Goal: Transaction & Acquisition: Download file/media

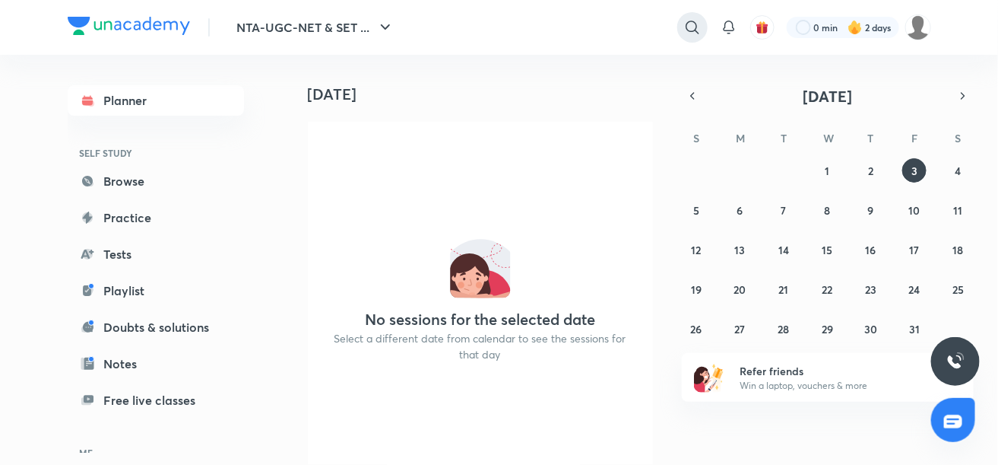
click at [693, 27] on icon at bounding box center [693, 27] width 18 height 18
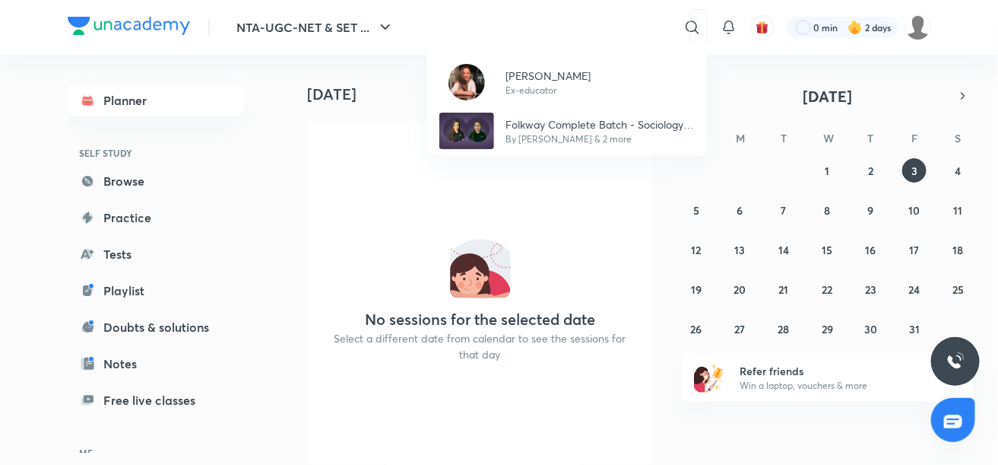
click at [591, 26] on div "[PERSON_NAME] Ex-educator Folkway Complete Batch - Sociology & Paper 1 UGC NET …" at bounding box center [499, 232] width 998 height 465
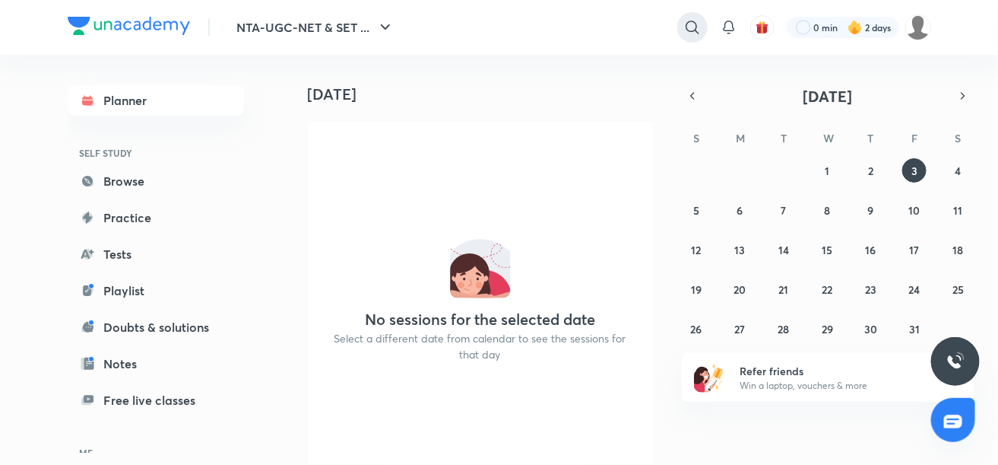
click at [695, 28] on icon at bounding box center [692, 27] width 13 height 13
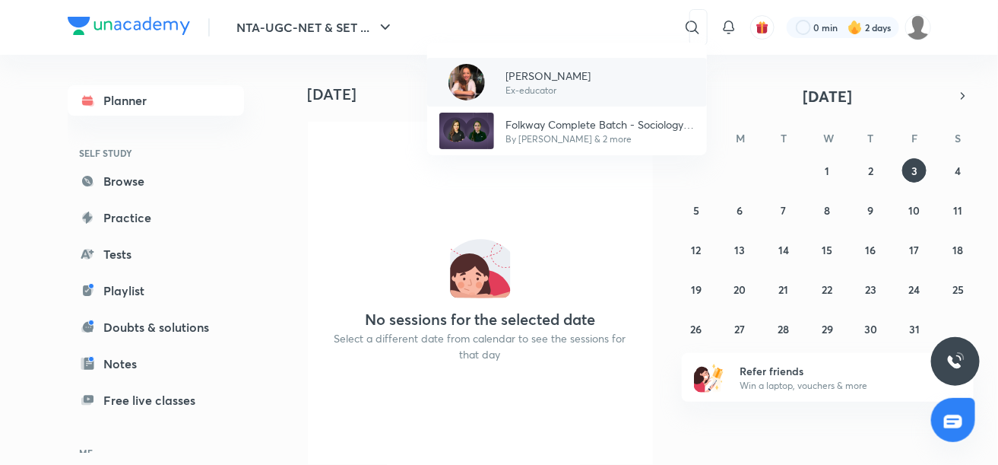
click at [616, 87] on div "[PERSON_NAME] Ex-educator" at bounding box center [567, 82] width 280 height 49
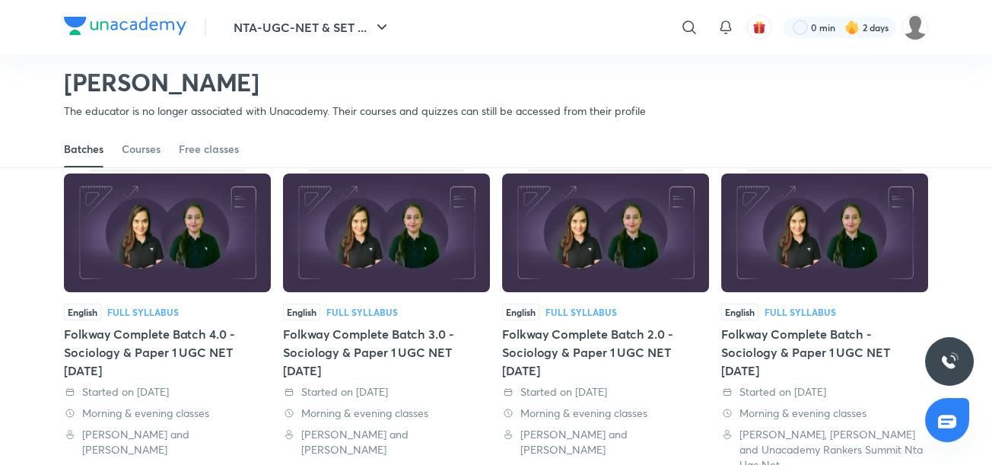
scroll to position [73, 0]
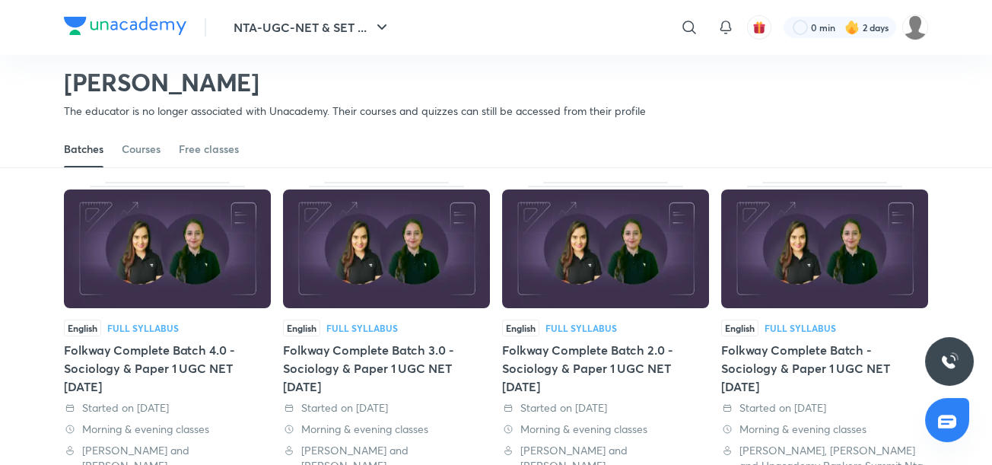
click at [833, 359] on div "Folkway Complete Batch - Sociology & Paper 1 UGC NET [DATE]" at bounding box center [824, 368] width 207 height 55
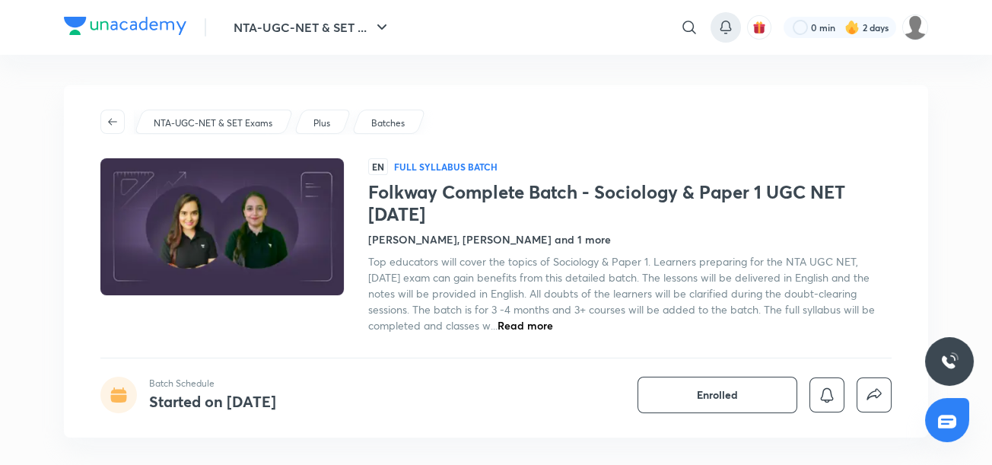
click at [725, 27] on icon at bounding box center [725, 27] width 18 height 18
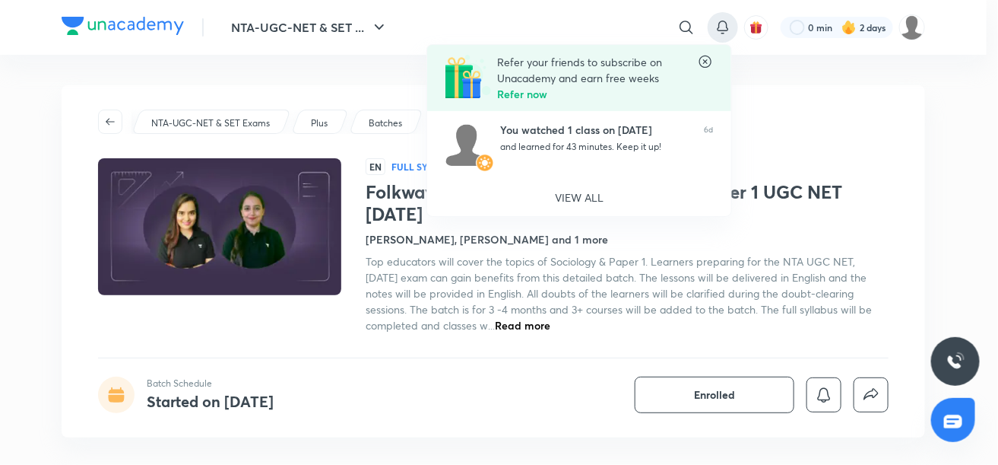
click at [818, 113] on div at bounding box center [499, 232] width 998 height 465
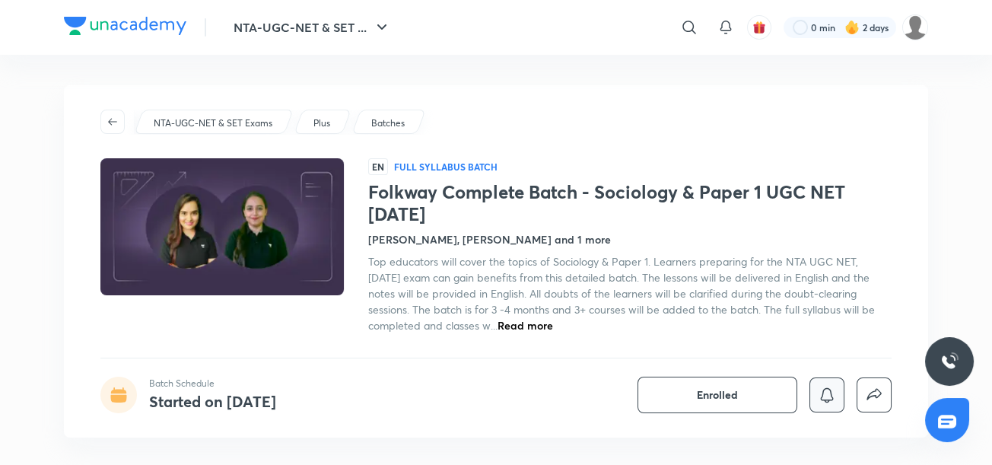
click at [825, 395] on icon "button" at bounding box center [826, 395] width 18 height 18
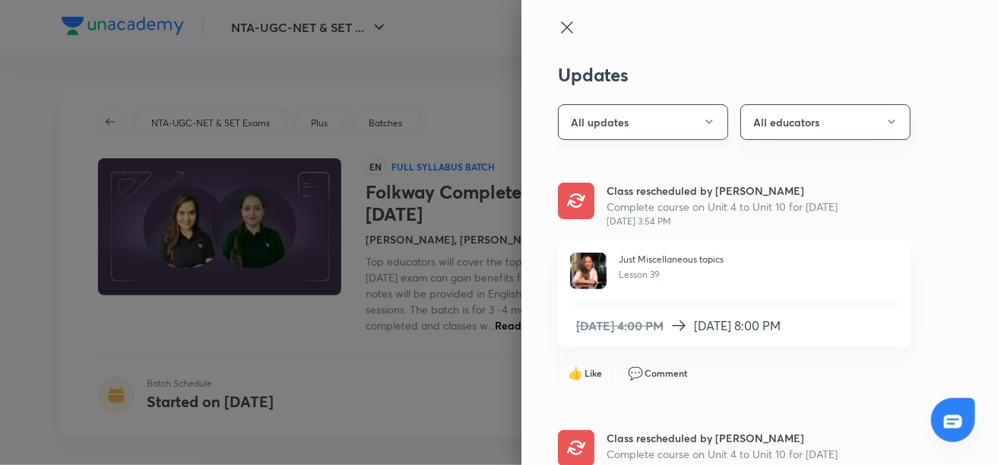
click at [703, 121] on icon "button" at bounding box center [709, 122] width 12 height 12
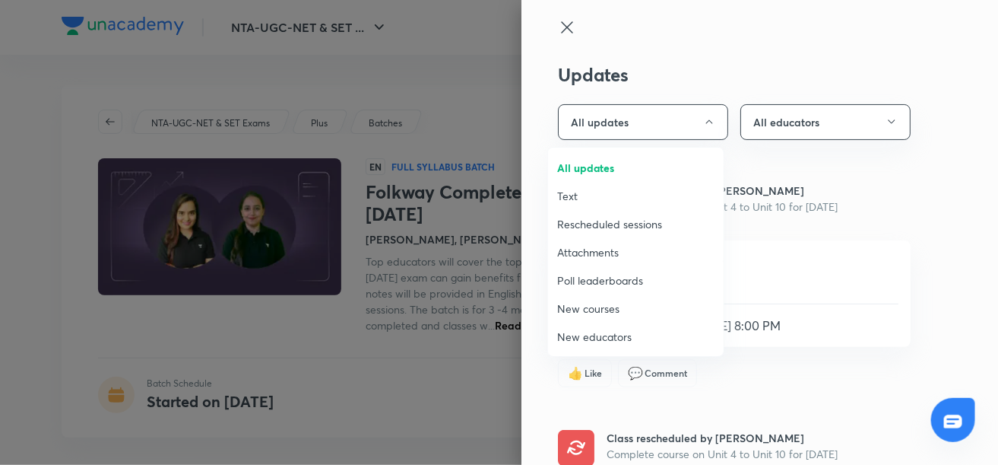
click at [659, 251] on span "Attachments" at bounding box center [635, 252] width 157 height 16
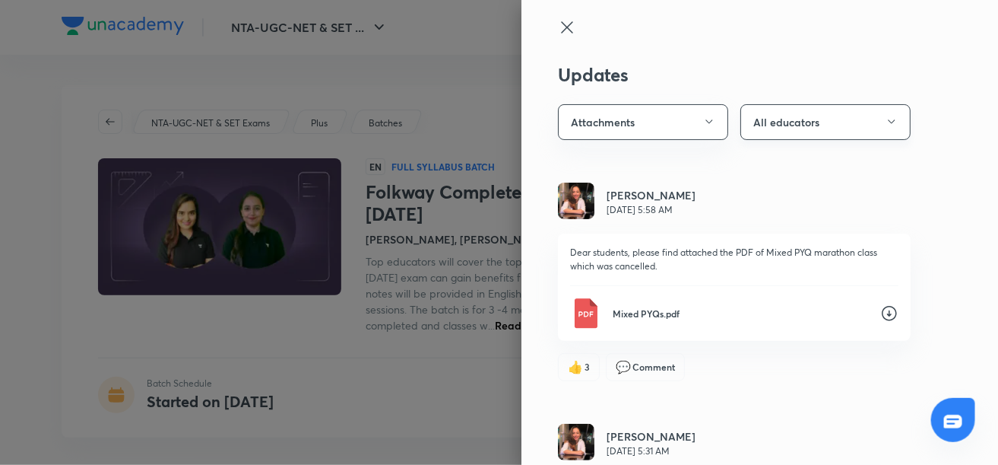
click at [886, 125] on icon "button" at bounding box center [892, 122] width 12 height 12
click at [826, 197] on span "[PERSON_NAME]" at bounding box center [817, 196] width 157 height 16
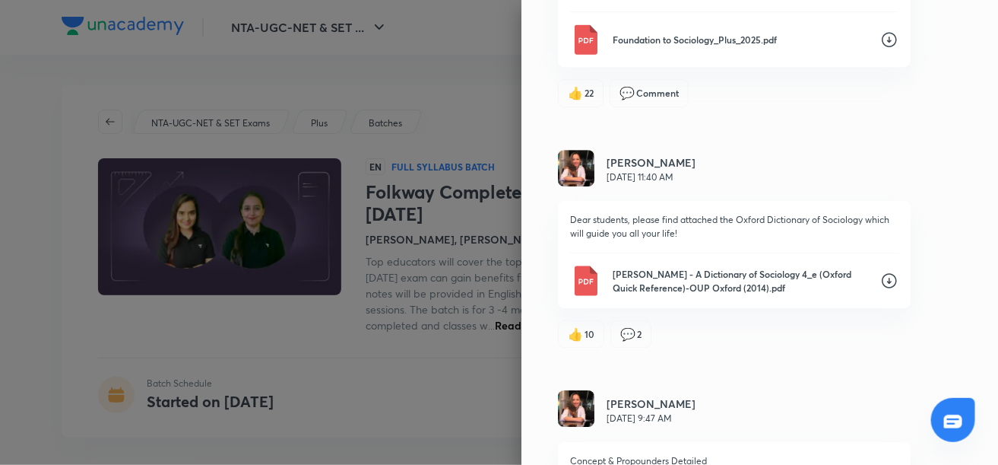
scroll to position [13451, 0]
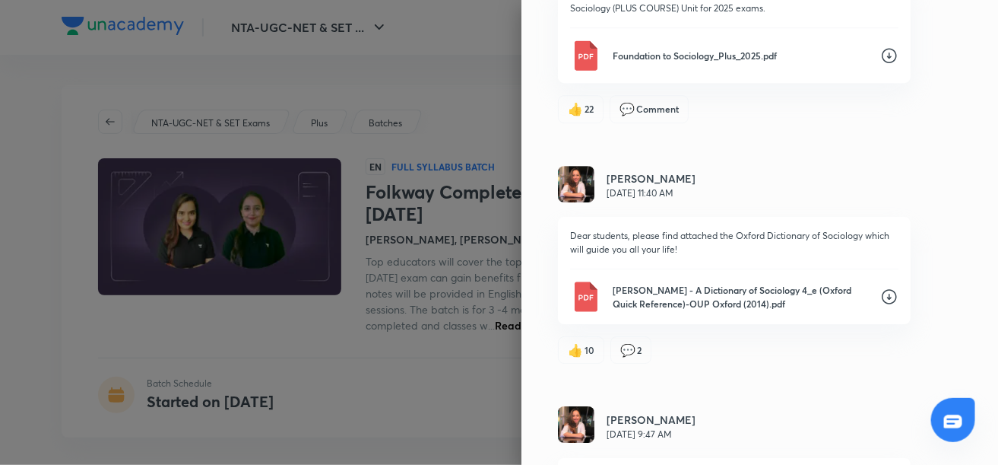
click at [880, 65] on icon at bounding box center [889, 55] width 18 height 18
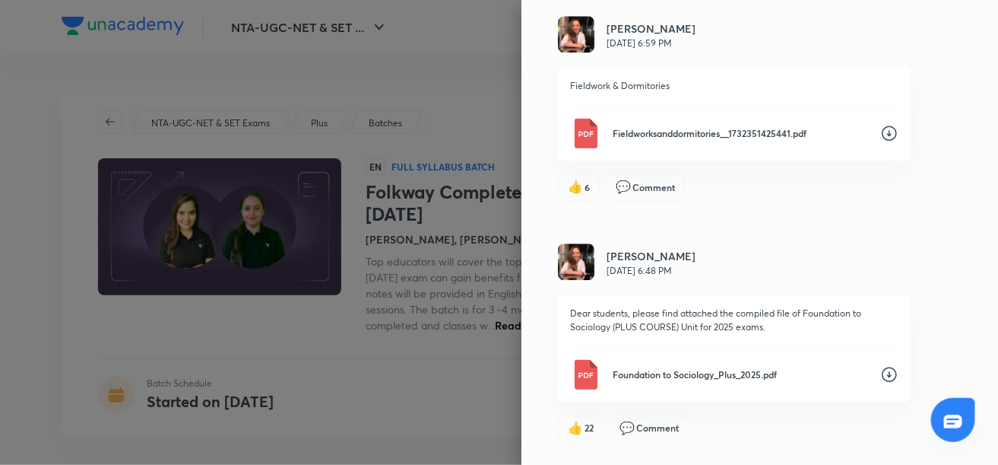
scroll to position [13131, 0]
click at [880, 143] on icon at bounding box center [889, 134] width 18 height 18
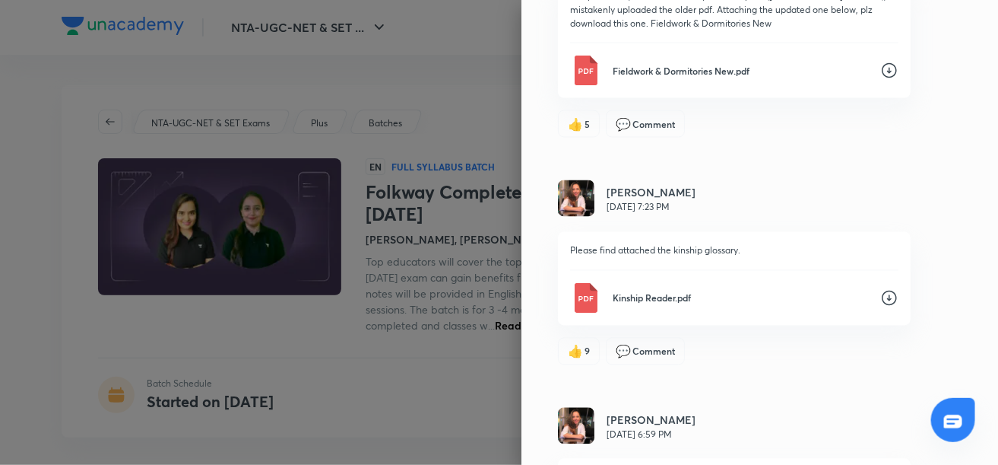
scroll to position [12738, 0]
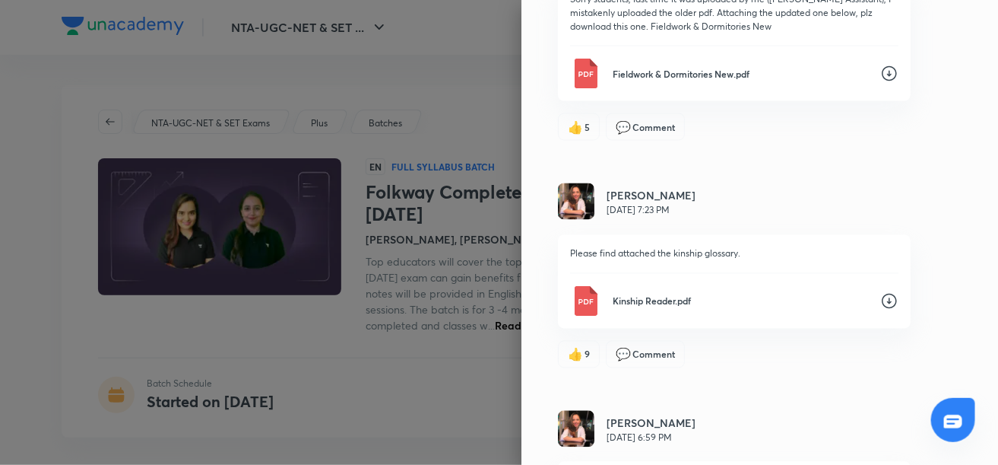
click at [735, 89] on div "Fieldwork & Dormitories New.pdf" at bounding box center [734, 74] width 328 height 30
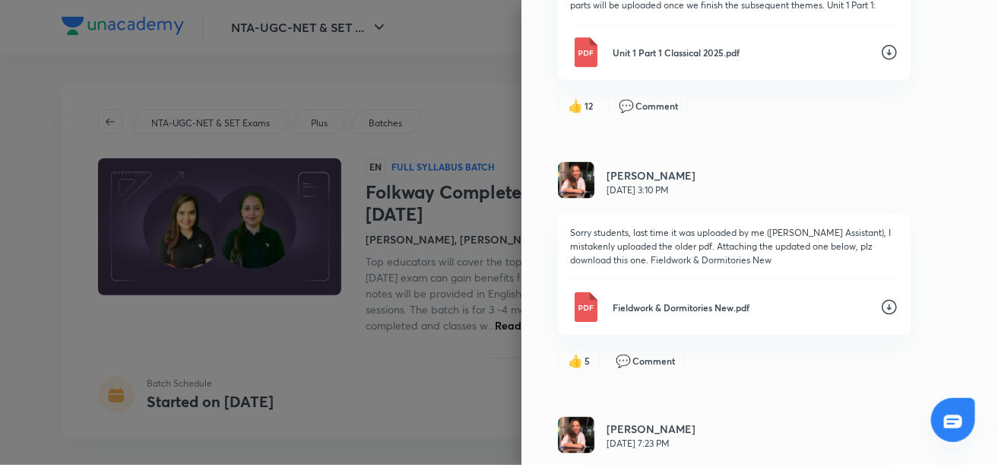
scroll to position [12493, 0]
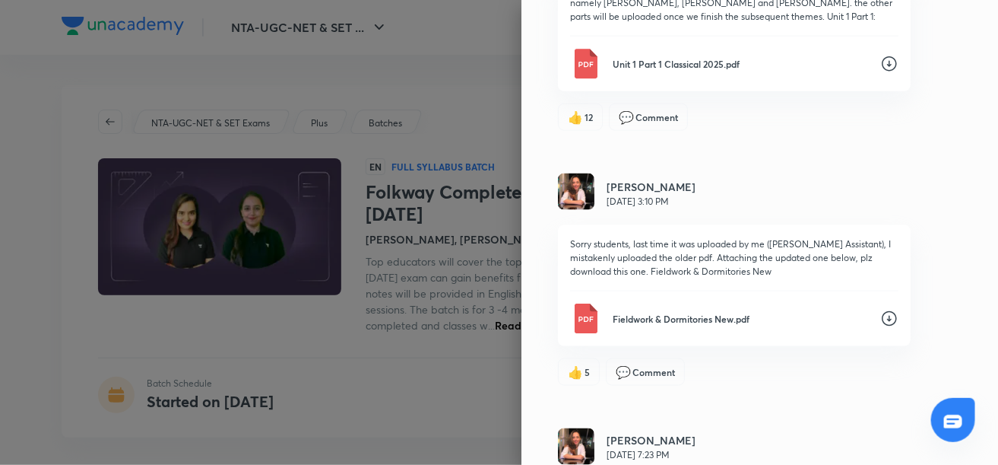
drag, startPoint x: 930, startPoint y: 2, endPoint x: 729, endPoint y: 33, distance: 203.1
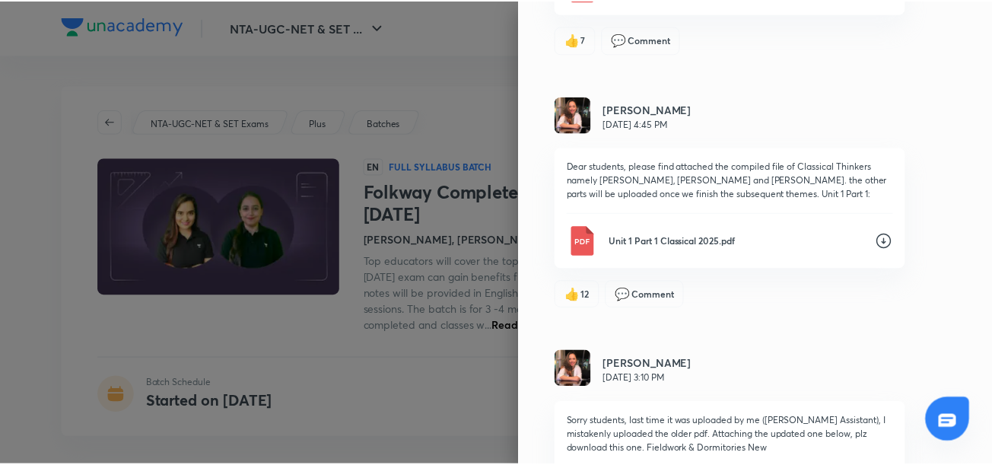
scroll to position [12309, 0]
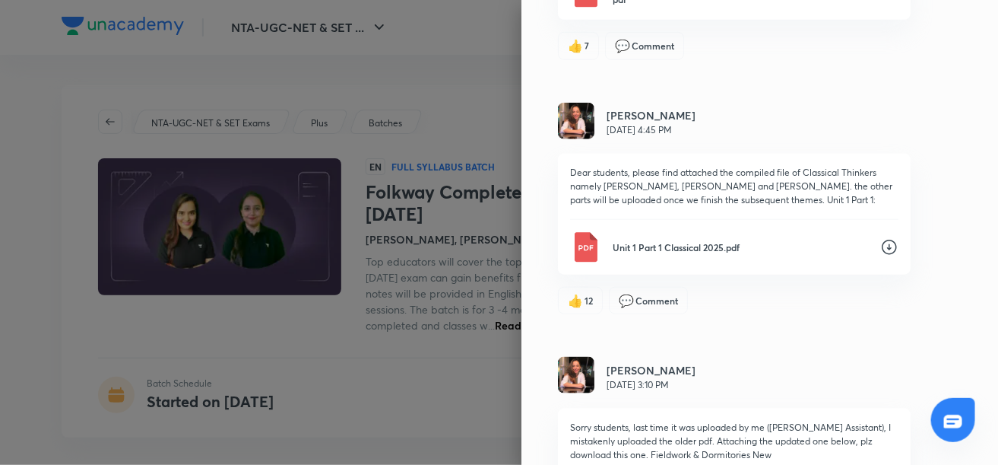
click at [493, 155] on div at bounding box center [499, 232] width 998 height 465
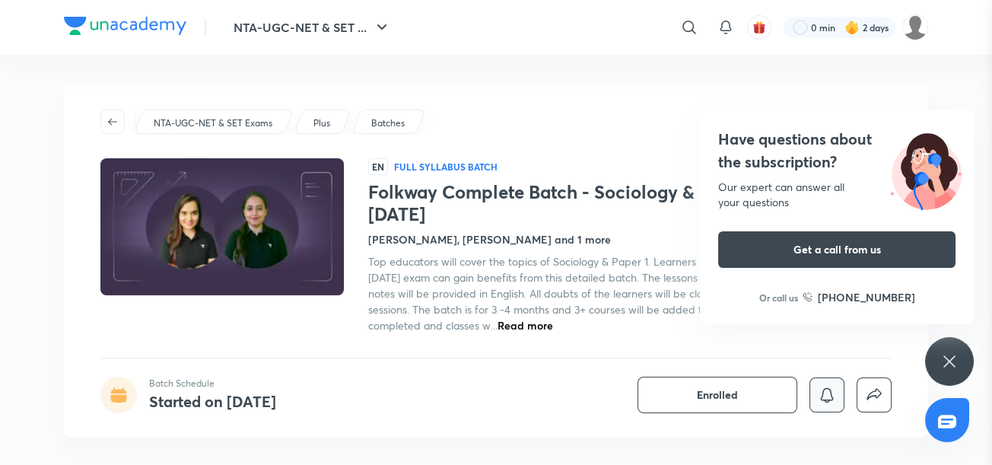
scroll to position [0, 0]
click at [493, 155] on div "NTA-UGC-NET & SET Exams Plus Batches EN Full Syllabus Batch Folkway Complete Ba…" at bounding box center [496, 261] width 864 height 352
click at [947, 358] on icon at bounding box center [948, 360] width 11 height 11
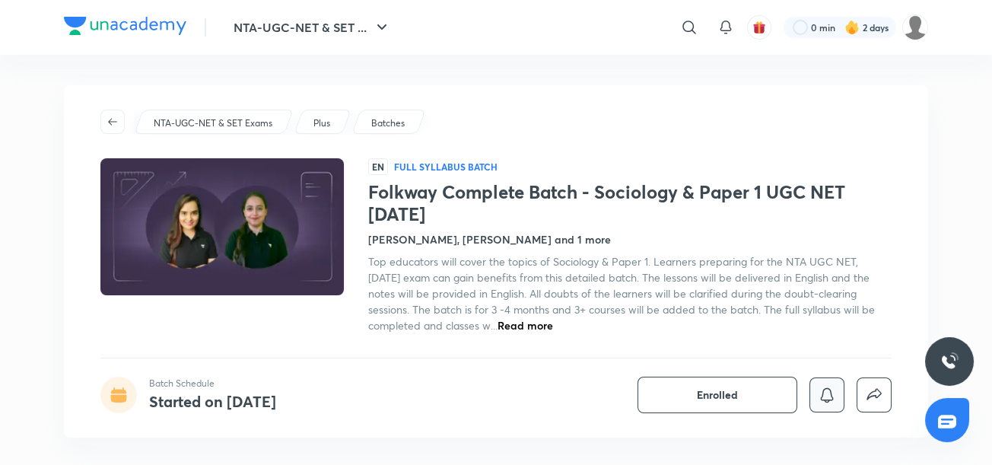
click at [832, 397] on icon "button" at bounding box center [826, 394] width 13 height 14
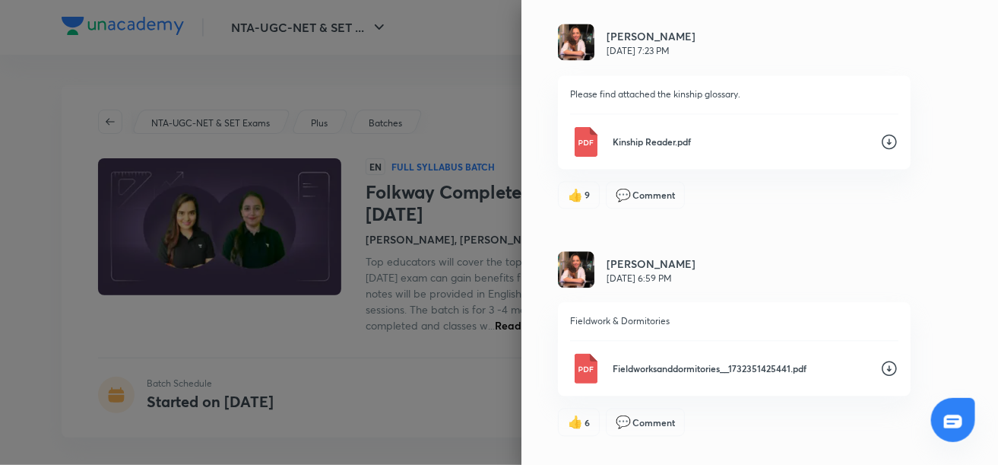
scroll to position [12893, 0]
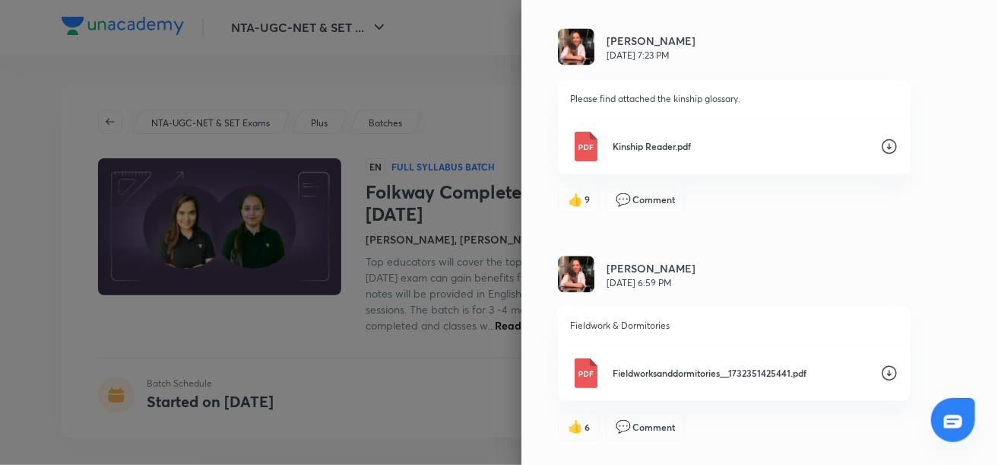
click at [880, 155] on icon at bounding box center [889, 146] width 18 height 18
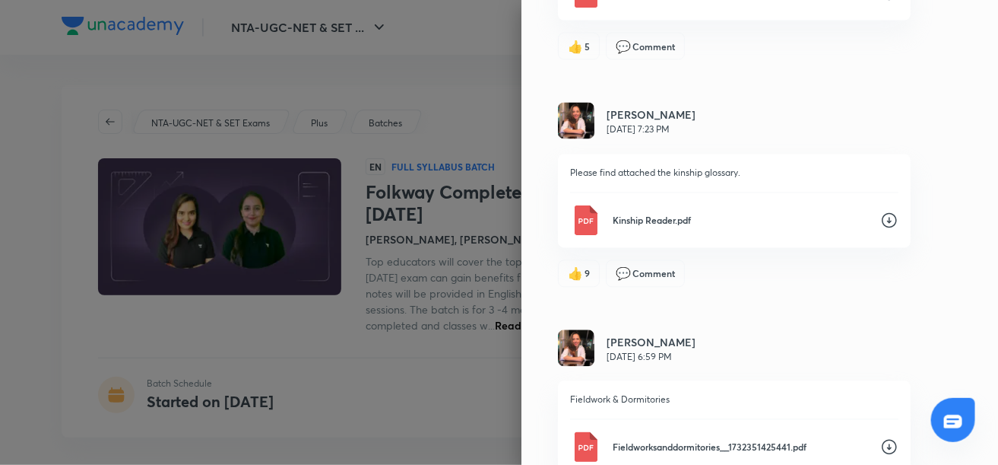
scroll to position [12817, 0]
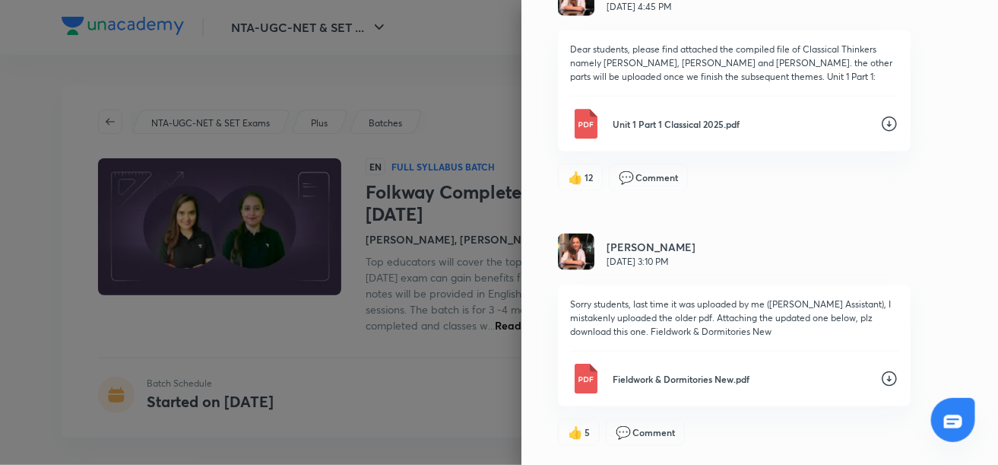
scroll to position [12430, 0]
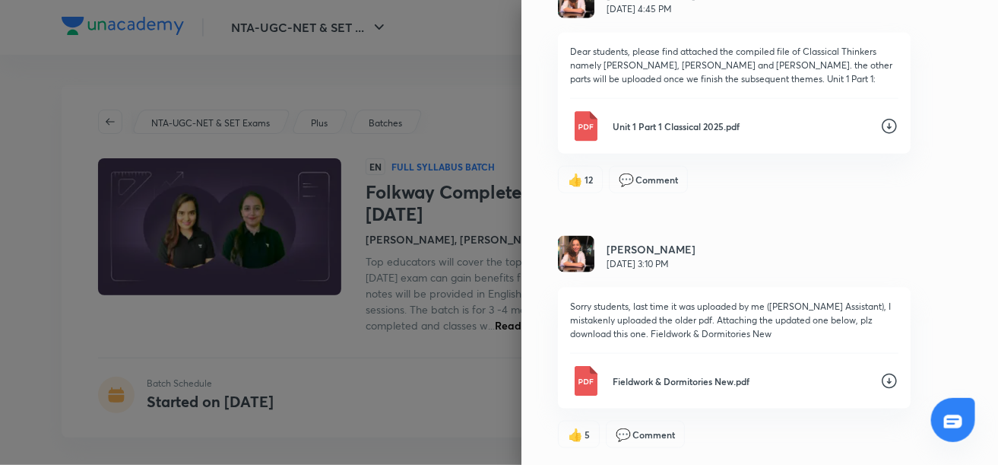
click at [880, 135] on icon at bounding box center [889, 126] width 18 height 18
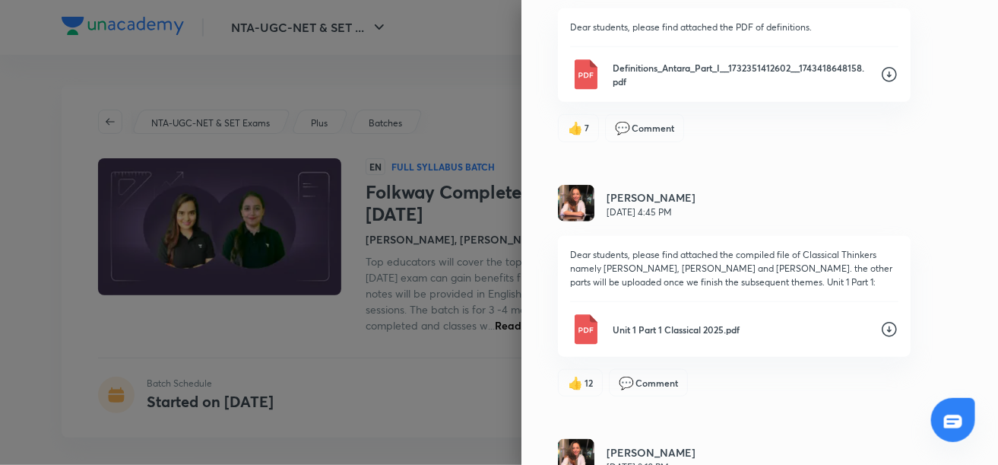
scroll to position [12223, 0]
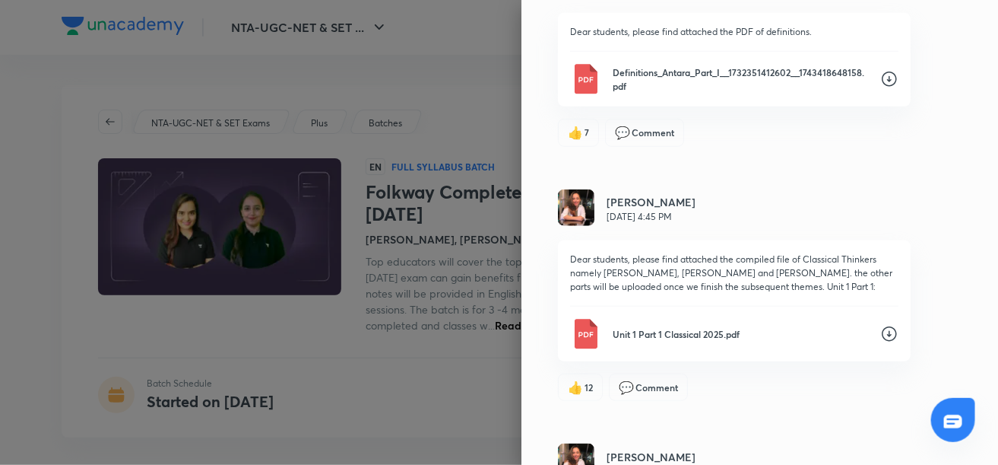
click at [880, 88] on icon at bounding box center [889, 79] width 18 height 18
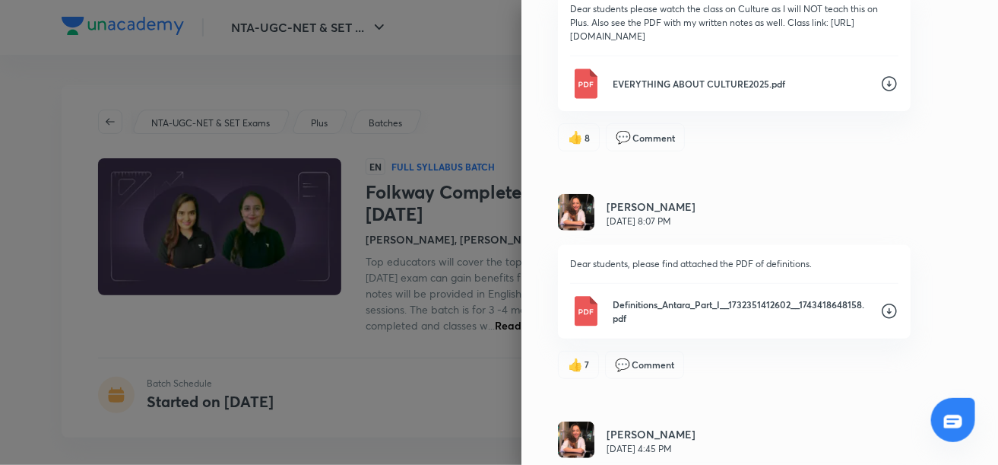
scroll to position [11990, 0]
click at [882, 93] on icon at bounding box center [889, 85] width 15 height 15
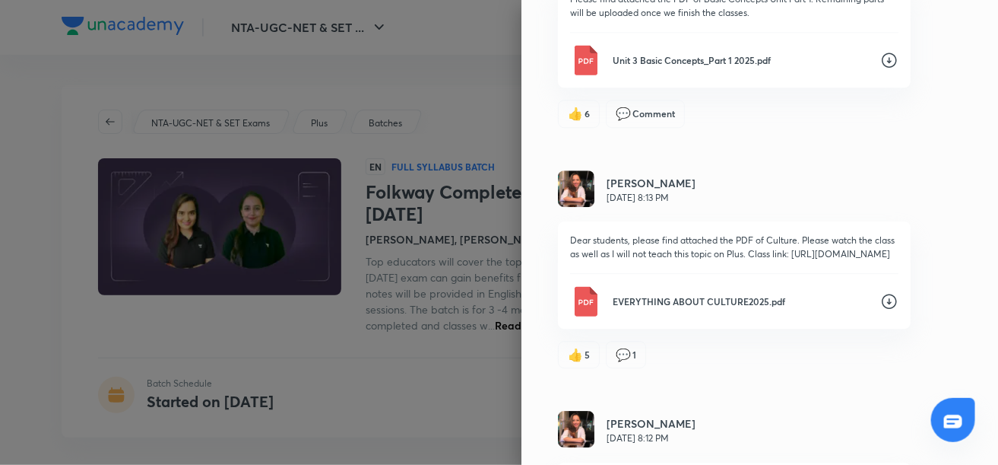
scroll to position [11286, 0]
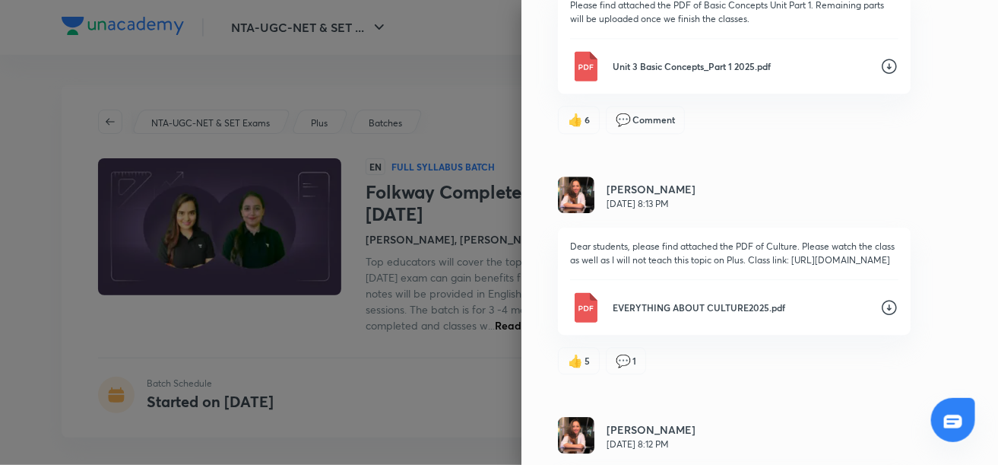
click at [880, 75] on icon at bounding box center [889, 66] width 18 height 18
click at [963, 142] on div "Updates Attachments [PERSON_NAME] [PERSON_NAME] [DATE] 5:58 AM Dear students, p…" at bounding box center [760, 232] width 477 height 465
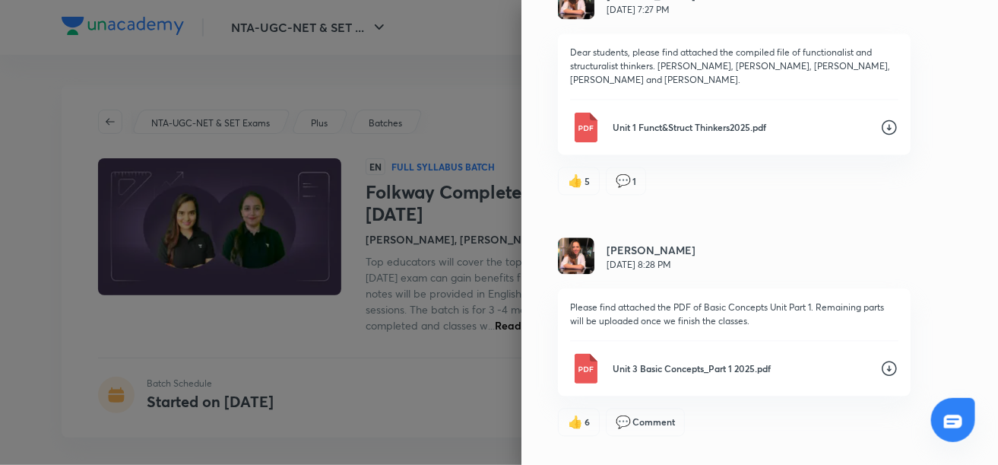
scroll to position [10977, 0]
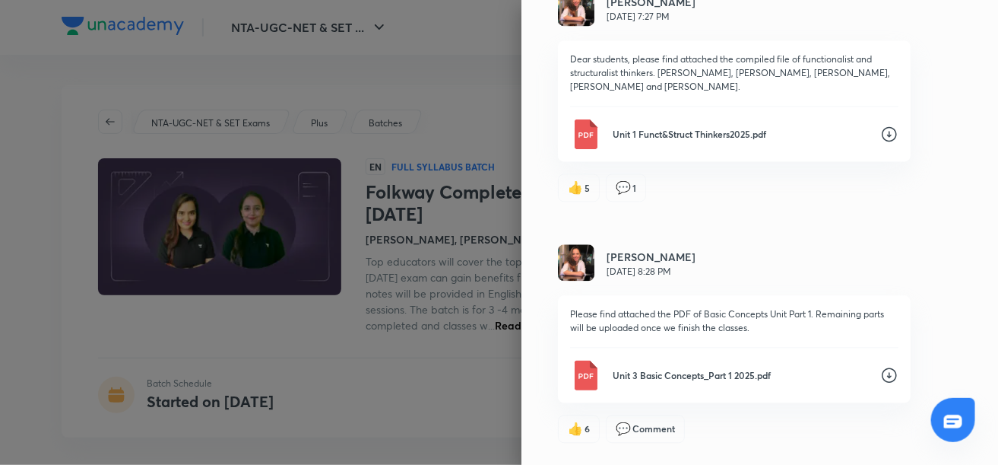
click at [880, 143] on icon at bounding box center [889, 134] width 18 height 18
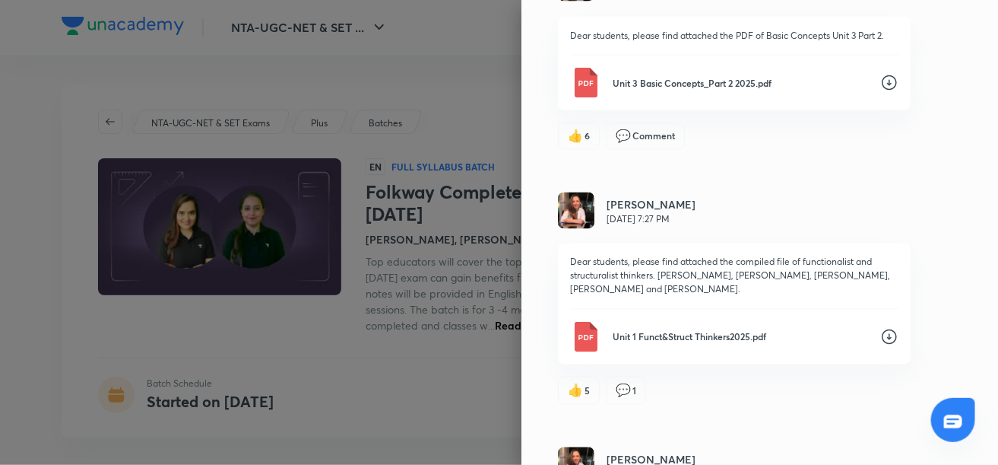
scroll to position [10759, 0]
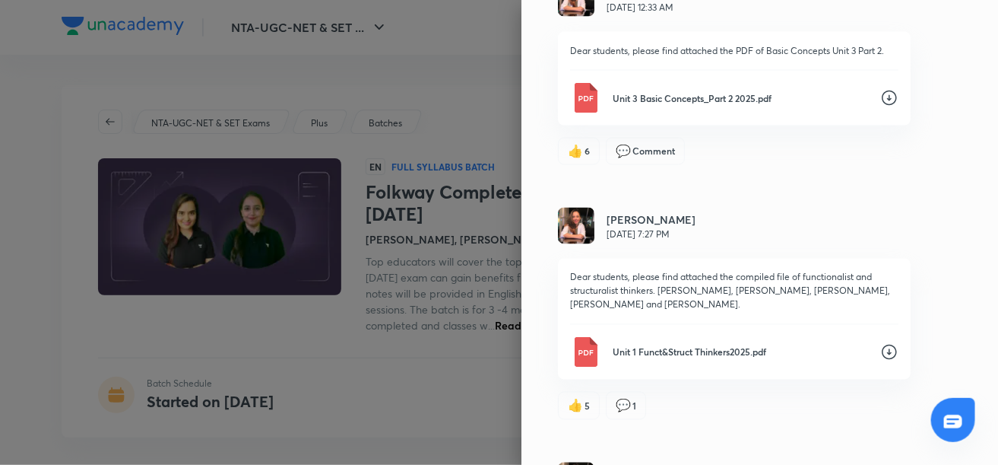
click at [880, 107] on icon at bounding box center [889, 98] width 18 height 18
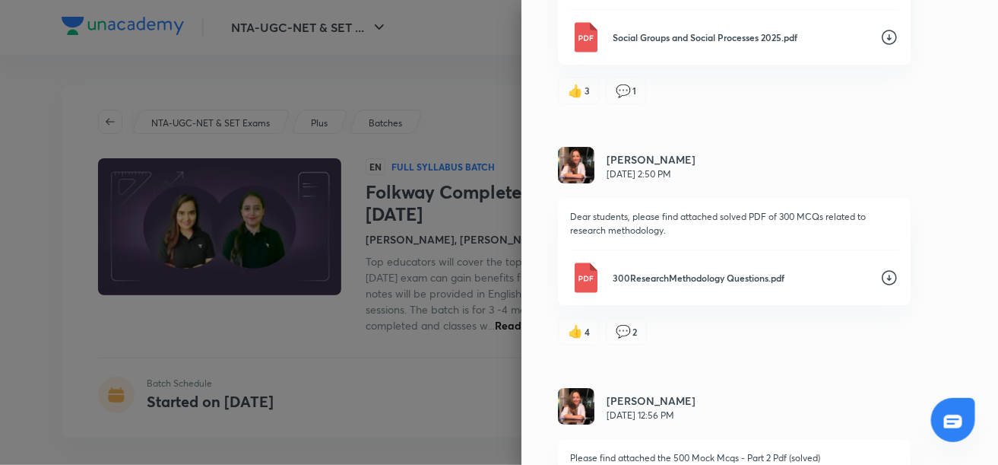
scroll to position [9654, 0]
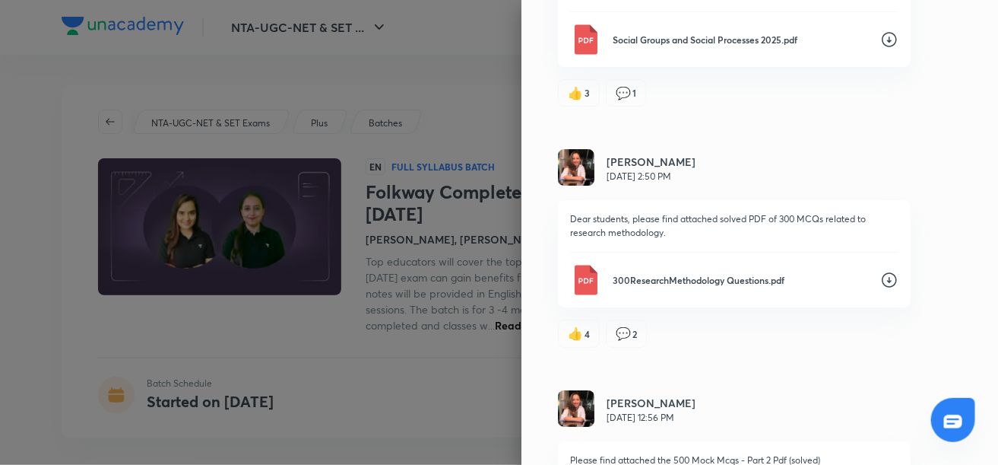
click at [882, 47] on icon at bounding box center [889, 39] width 15 height 15
click at [921, 68] on div "Updates Attachments [PERSON_NAME] [PERSON_NAME] [DATE] 5:58 AM Dear students, p…" at bounding box center [760, 232] width 477 height 465
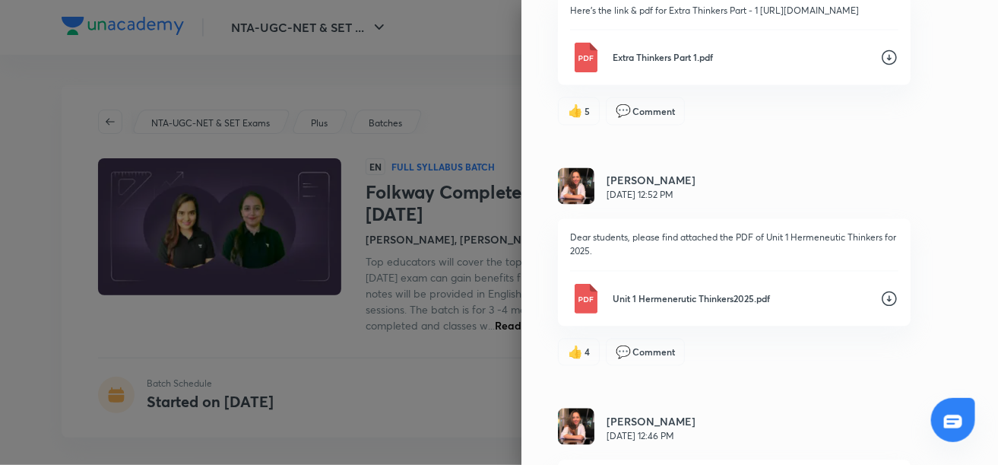
scroll to position [8857, 0]
click at [880, 309] on icon at bounding box center [889, 299] width 18 height 18
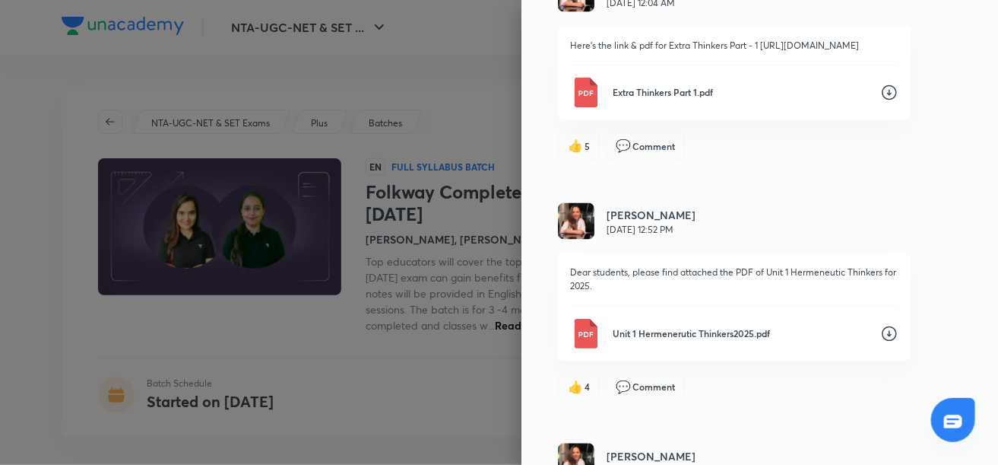
scroll to position [8825, 0]
click at [880, 100] on icon at bounding box center [889, 91] width 18 height 18
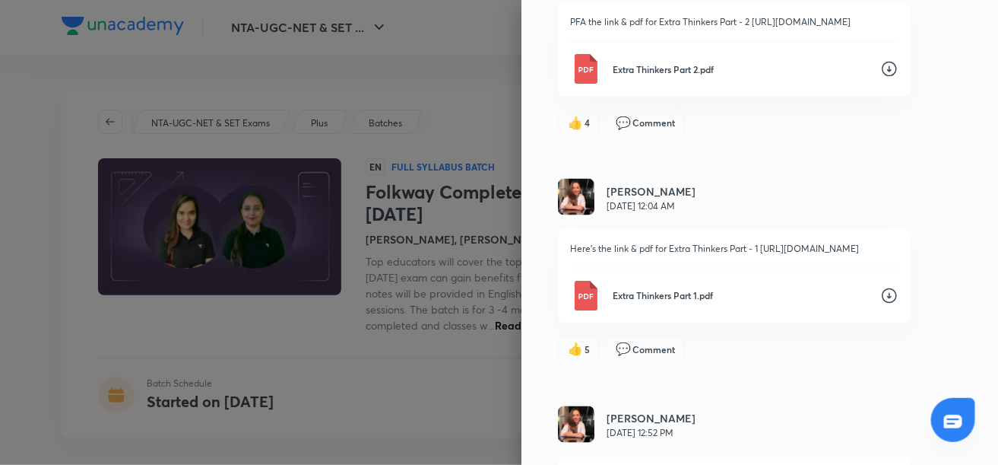
scroll to position [8619, 0]
click at [880, 79] on icon at bounding box center [889, 70] width 18 height 18
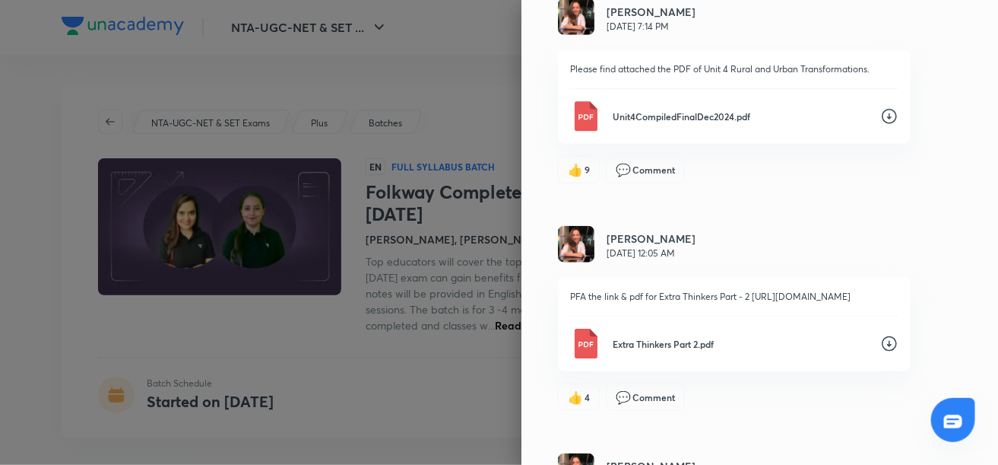
scroll to position [8345, 0]
click at [883, 126] on icon at bounding box center [889, 117] width 18 height 18
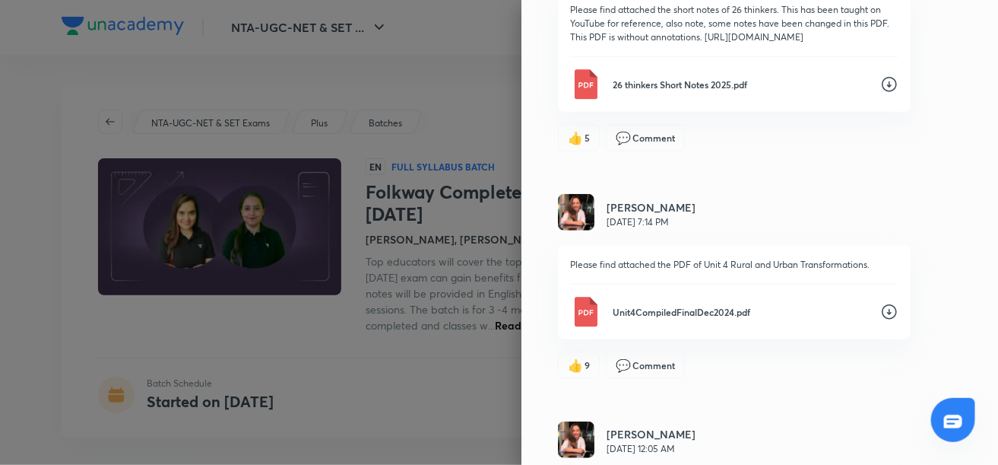
scroll to position [8150, 0]
click at [880, 94] on icon at bounding box center [889, 85] width 18 height 18
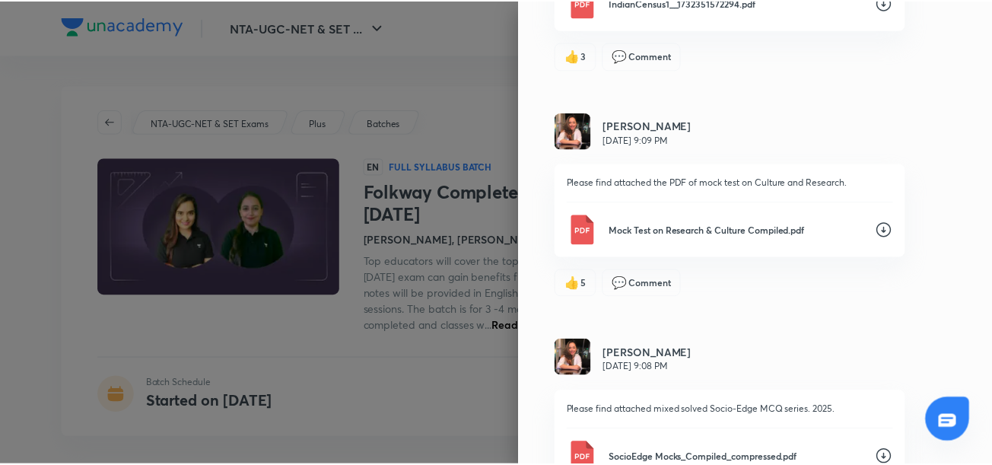
scroll to position [6826, 0]
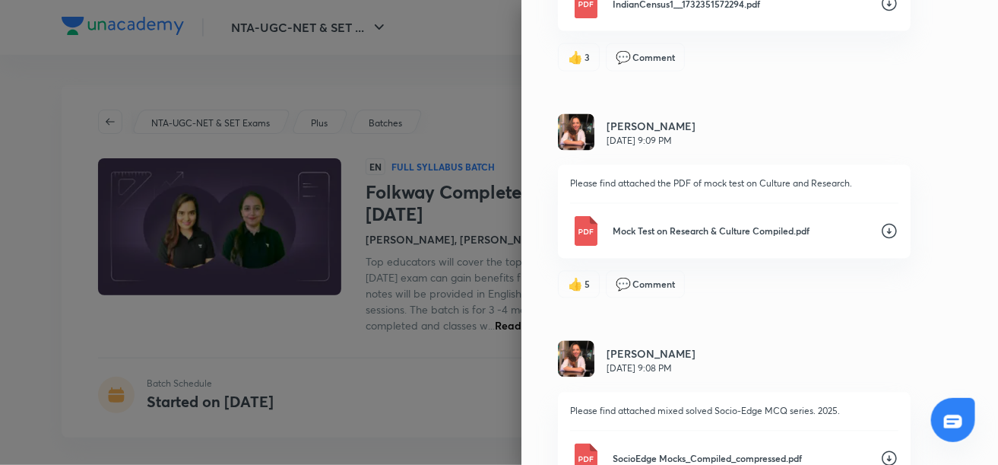
click at [482, 205] on div at bounding box center [499, 232] width 998 height 465
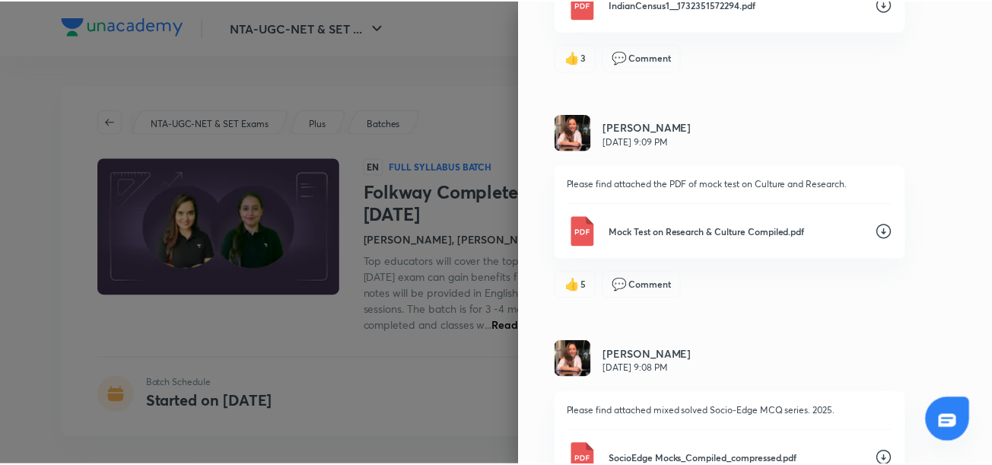
scroll to position [0, 0]
